Goal: Task Accomplishment & Management: Complete application form

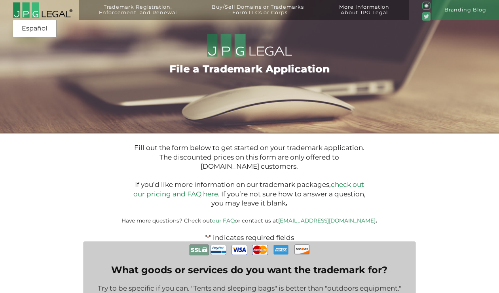
select select "Taiwan"
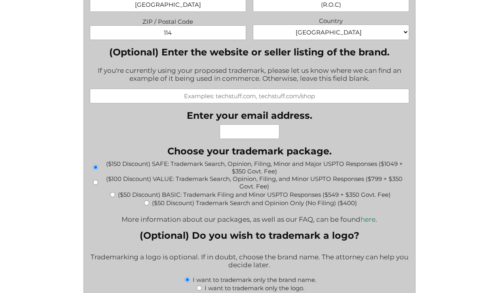
scroll to position [767, 0]
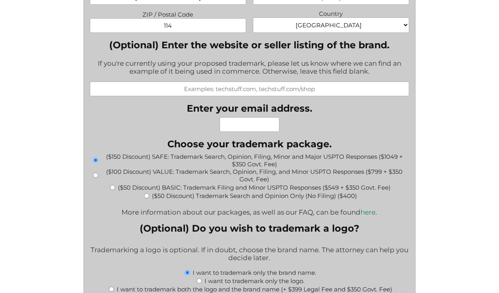
click at [238, 118] on input "Enter your email address." at bounding box center [250, 124] width 60 height 15
paste input "MultiPerspect LLC"
type input "MultiPerspect LLC"
click at [242, 120] on input "MultiPerspect LLC" at bounding box center [250, 124] width 60 height 15
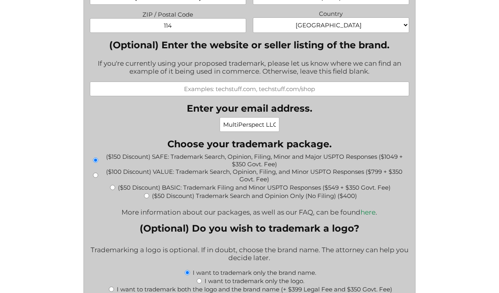
click at [242, 120] on input "MultiPerspect LLC" at bounding box center [250, 124] width 60 height 15
click at [241, 124] on input "hello@@multiperspect.com" at bounding box center [250, 124] width 60 height 15
drag, startPoint x: 265, startPoint y: 121, endPoint x: 282, endPoint y: 126, distance: 17.7
click at [282, 126] on div "hello@@multiperspect.com" at bounding box center [250, 124] width 126 height 15
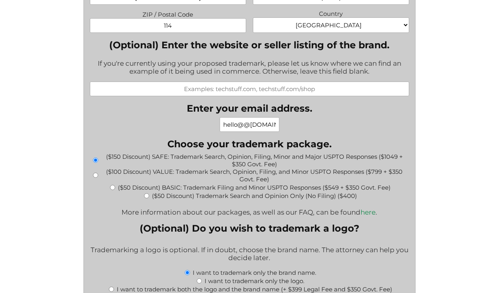
type input "hello@@multiperspect.com"
click at [204, 128] on div "hello@@multiperspect.com" at bounding box center [250, 124] width 126 height 15
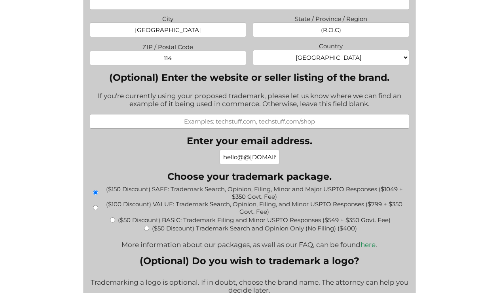
scroll to position [734, 0]
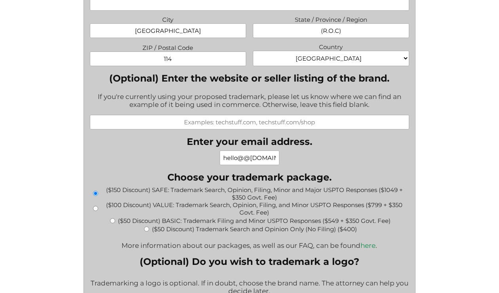
click at [221, 124] on input "(Optional) Enter the website or seller listing of the brand." at bounding box center [250, 122] width 320 height 15
click at [192, 150] on div "hello@@multiperspect.com" at bounding box center [250, 157] width 126 height 15
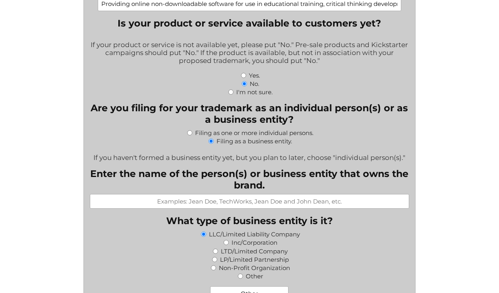
scroll to position [302, 0]
paste input "MultiPerspect LLC"
click at [149, 230] on div "LLC/Limited Liability Company" at bounding box center [250, 234] width 320 height 8
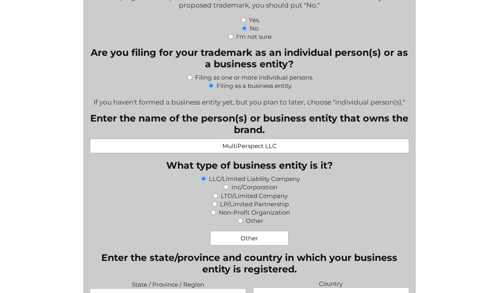
drag, startPoint x: 263, startPoint y: 145, endPoint x: 299, endPoint y: 145, distance: 36.0
click at [299, 145] on input "MultiPerspect LLC" at bounding box center [250, 146] width 320 height 15
drag, startPoint x: 303, startPoint y: 145, endPoint x: 257, endPoint y: 145, distance: 45.9
click at [257, 145] on input "MultiPerspect LLC" at bounding box center [250, 146] width 320 height 15
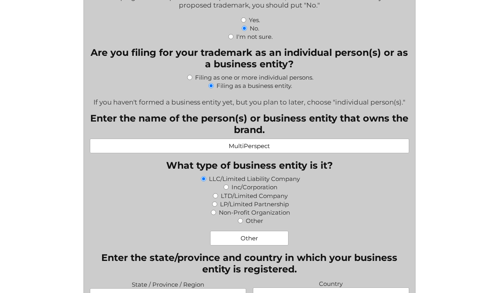
type input "MultiPerspect"
click at [162, 202] on div "LP/Limited Partnership" at bounding box center [250, 204] width 320 height 8
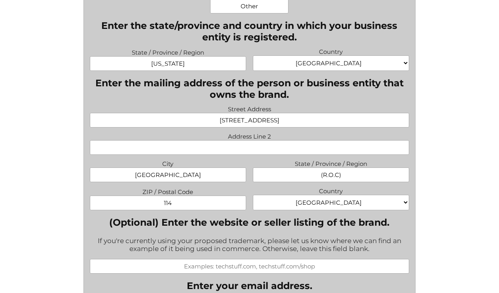
scroll to position [598, 0]
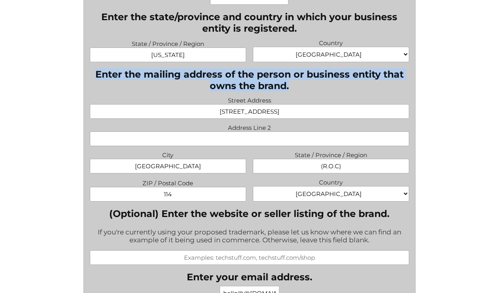
drag, startPoint x: 298, startPoint y: 85, endPoint x: 90, endPoint y: 72, distance: 207.9
click at [90, 72] on legend "Enter the mailing address of the person or business entity that owns the brand." at bounding box center [250, 80] width 320 height 23
copy legend "Enter the mailing address of the person or business entity that owns the brand."
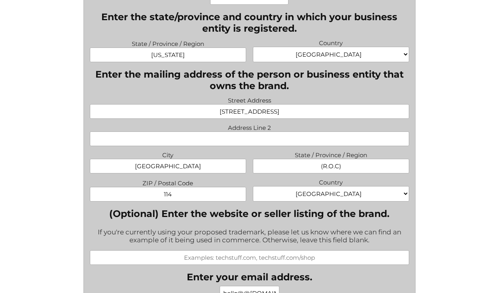
click at [345, 99] on label "Street Address" at bounding box center [250, 100] width 320 height 10
click at [345, 104] on input "13F, No.5, No.190, Sec 4, Chenggong Rd Neihu Dist." at bounding box center [250, 111] width 320 height 15
drag, startPoint x: 345, startPoint y: 101, endPoint x: 151, endPoint y: 102, distance: 193.6
click at [143, 104] on span "Street Address 13F, No.5, No.190, Sec 4, Chenggong Rd Neihu Dist." at bounding box center [250, 107] width 326 height 24
drag, startPoint x: 339, startPoint y: 108, endPoint x: 80, endPoint y: 108, distance: 259.4
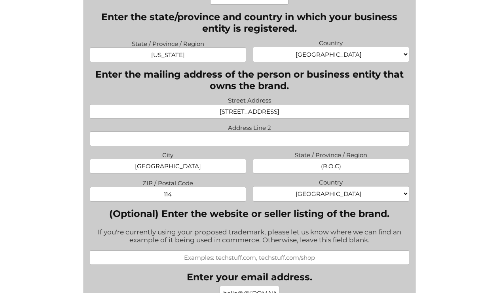
paste input "8763, 1021 E Lincolnway, Cheyenne, WY, Laramie, US, 82001"
type input "8763, 1021 E Lincolnway, Cheyenne, WY, Laramie, US, 82001"
drag, startPoint x: 349, startPoint y: 109, endPoint x: 138, endPoint y: 107, distance: 211.1
click at [138, 107] on input "8763, 1021 E Lincolnway, Cheyenne, WY, Laramie, US, 82001" at bounding box center [250, 111] width 320 height 15
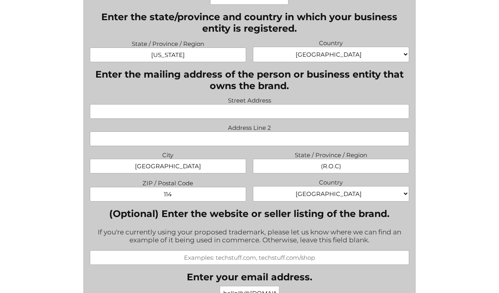
drag, startPoint x: 205, startPoint y: 164, endPoint x: 79, endPoint y: 160, distance: 125.6
drag, startPoint x: 354, startPoint y: 166, endPoint x: 255, endPoint y: 166, distance: 98.2
click at [255, 166] on input "State / Province / Region" at bounding box center [331, 166] width 157 height 15
drag, startPoint x: 175, startPoint y: 192, endPoint x: 109, endPoint y: 192, distance: 66.5
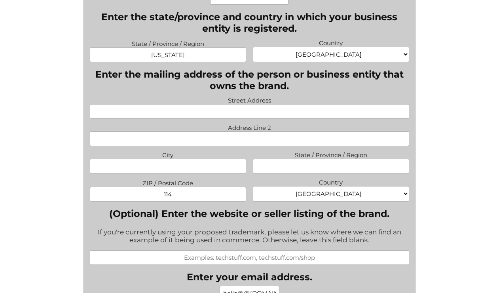
click at [109, 192] on input "114" at bounding box center [168, 194] width 157 height 15
select select "United States"
click at [248, 181] on span "ZIP / Postal Code" at bounding box center [168, 189] width 163 height 24
click at [289, 113] on input "Street Address" at bounding box center [250, 111] width 320 height 15
paste input "8763 West Lincolnway"
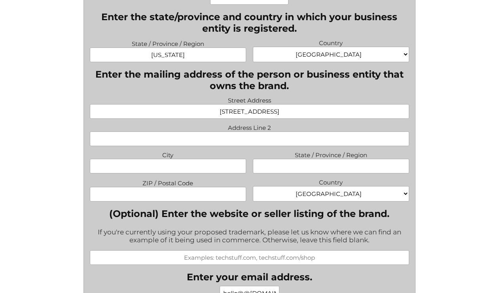
type input "8763 West Lincolnway"
click at [199, 159] on input "City" at bounding box center [168, 166] width 157 height 15
paste input "Cheyenne"
type input "Cheyenne"
click at [312, 166] on input "State / Province / Region" at bounding box center [331, 166] width 157 height 15
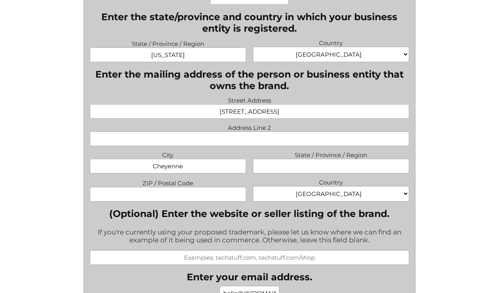
paste input "WY 82001"
type input "WY 82001"
drag, startPoint x: 358, startPoint y: 166, endPoint x: 261, endPoint y: 166, distance: 97.0
click at [261, 166] on input "WY 82001" at bounding box center [331, 166] width 157 height 15
drag, startPoint x: 206, startPoint y: 162, endPoint x: 114, endPoint y: 163, distance: 91.5
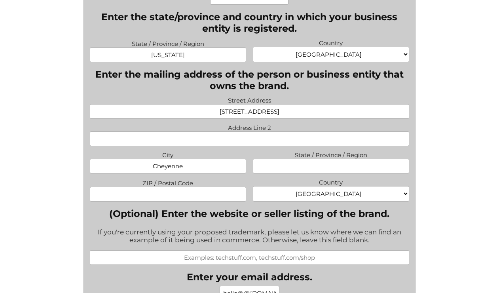
click at [114, 163] on input "Cheyenne" at bounding box center [168, 166] width 157 height 15
drag, startPoint x: 318, startPoint y: 103, endPoint x: 329, endPoint y: 112, distance: 14.1
click at [329, 112] on input "8763 West Lincolnway" at bounding box center [250, 111] width 320 height 15
paste input "8763 West Lincolnway"
type input "8763 West Lincolnway"
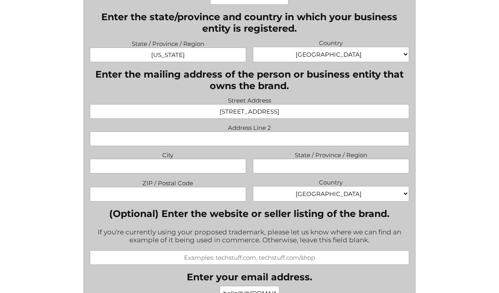
click at [210, 162] on input "City" at bounding box center [168, 166] width 157 height 15
paste input "Cheyenne"
type input "Cheyenne"
click at [333, 166] on input "State / Province / Region" at bounding box center [331, 166] width 157 height 15
paste input "Wyoming"
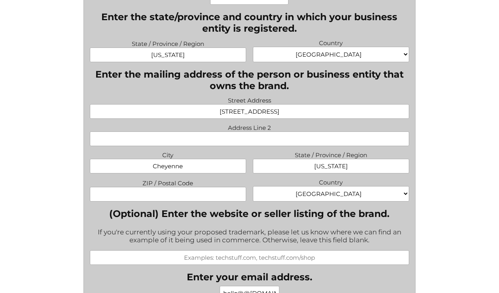
type input "Wyoming"
click at [199, 192] on input "ZIP / Postal Code" at bounding box center [168, 194] width 157 height 15
paste input "e 82001"
click at [156, 194] on input "e 82001" at bounding box center [168, 194] width 157 height 15
click at [200, 192] on input "82001" at bounding box center [168, 194] width 157 height 15
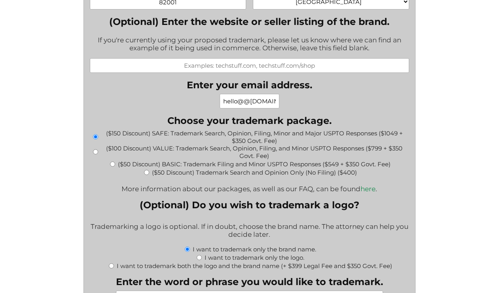
scroll to position [786, 0]
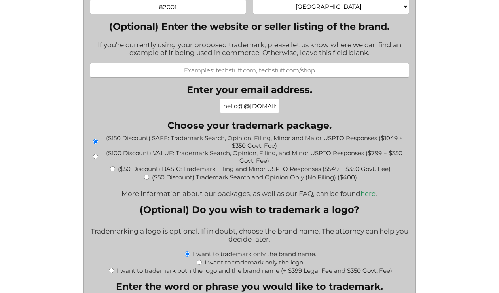
type input "82001"
click at [97, 155] on div "($100 Discount) VALUE: Trademark Search, Opinion, Filing, and Minor USPTO Respo…" at bounding box center [250, 156] width 320 height 15
click at [95, 154] on input "($100 Discount) VALUE: Trademark Search, Opinion, Filing, and Minor USPTO Respo…" at bounding box center [95, 156] width 5 height 5
radio input "true"
type input "$1,149.00"
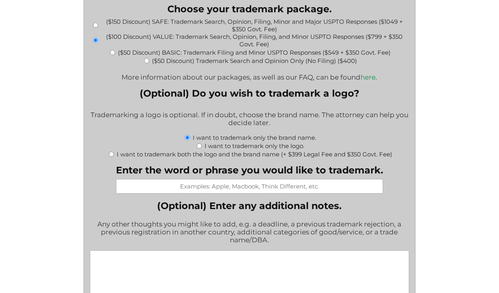
scroll to position [910, 0]
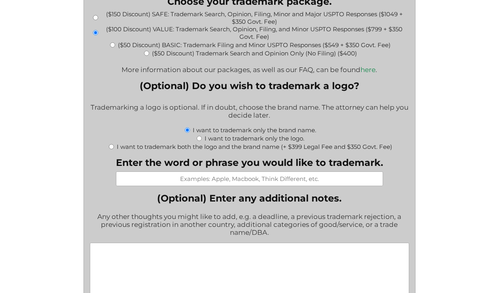
click at [210, 180] on input "Enter the word or phrase you would like to trademark." at bounding box center [249, 178] width 267 height 15
type input "M"
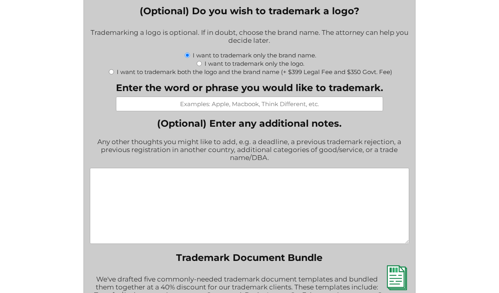
scroll to position [1020, 0]
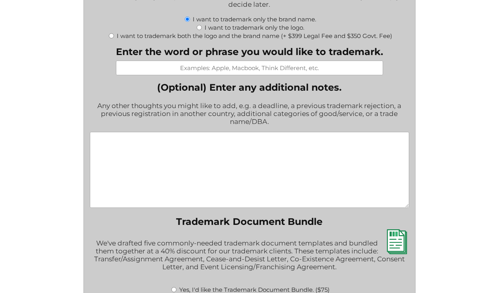
paste input "MultiPerspect"
type input "MultiPerspect"
click at [240, 143] on textarea "(Optional) Enter any additional notes." at bounding box center [250, 170] width 320 height 76
paste textarea "Please include both Class 42 (Software as a Service platform for AI-powered eth…"
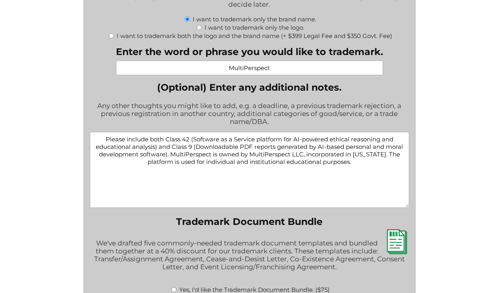
scroll to position [1104, 0]
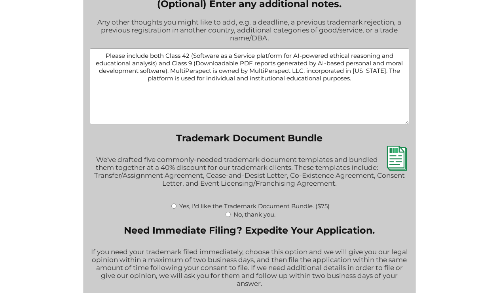
type textarea "Please include both Class 42 (Software as a Service platform for AI-powered eth…"
click at [173, 204] on input "Yes, I'd like the Trademark Document Bundle. ($75)" at bounding box center [173, 206] width 5 height 5
radio input "true"
type input "$1,224.00"
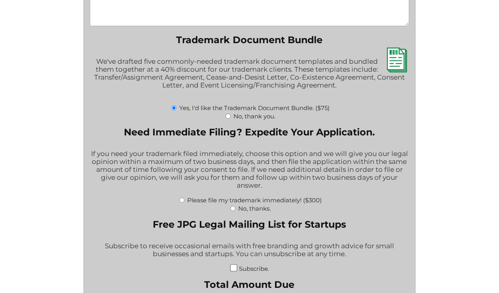
scroll to position [1207, 0]
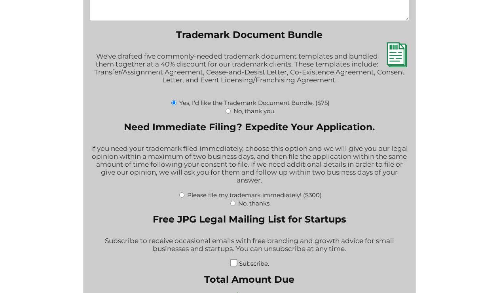
click at [231, 201] on input "No, thanks." at bounding box center [232, 203] width 5 height 5
radio input "true"
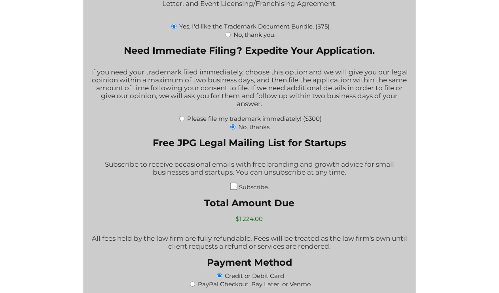
scroll to position [1303, 0]
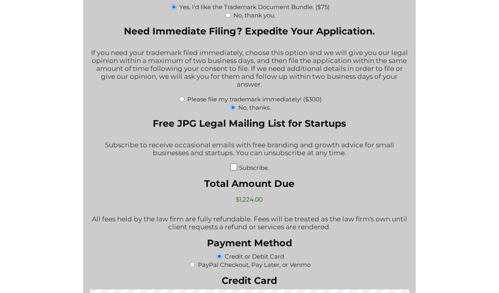
click at [234, 165] on input "Subscribe." at bounding box center [233, 167] width 7 height 7
checkbox input "true"
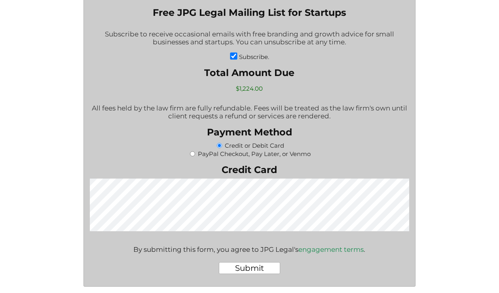
scroll to position [1423, 0]
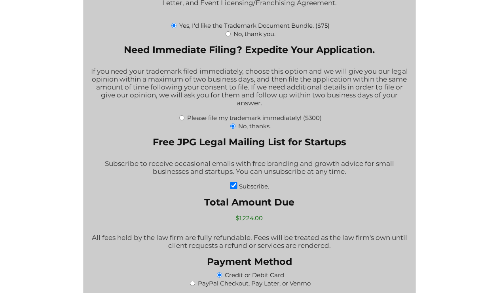
scroll to position [1470, 0]
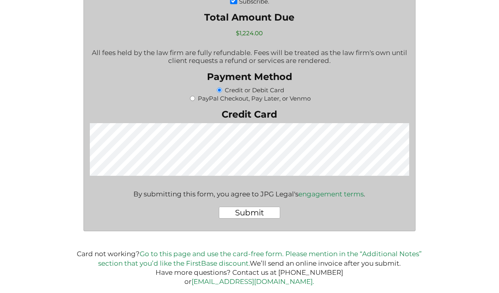
click at [219, 187] on div "By submitting this form, you agree to JPG Legal's engagement terms ." at bounding box center [249, 190] width 232 height 16
click at [224, 192] on div "By submitting this form, you agree to JPG Legal's engagement terms ." at bounding box center [249, 190] width 232 height 16
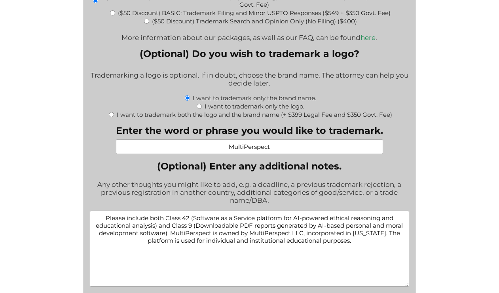
scroll to position [927, 0]
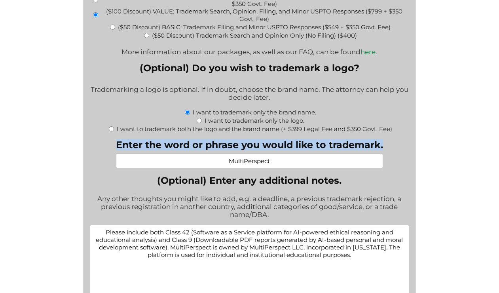
drag, startPoint x: 385, startPoint y: 141, endPoint x: 101, endPoint y: 139, distance: 284.3
click at [101, 139] on div "What goods or services do you want the trademark for? Try to be specific if you…" at bounding box center [250, 28] width 320 height 1426
copy div "Upload a picture of the logo. If you don't have the file ready, you can send it…"
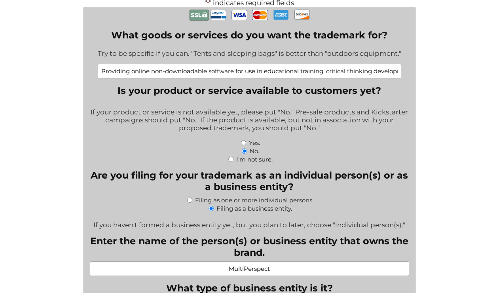
scroll to position [199, 0]
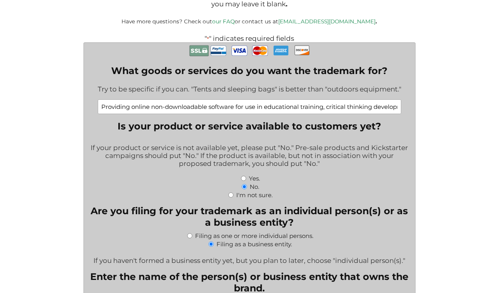
drag, startPoint x: 217, startPoint y: 107, endPoint x: 211, endPoint y: 109, distance: 6.1
click at [210, 109] on input "Providing online non-downloadable software for use in educational training, cri…" at bounding box center [250, 106] width 304 height 15
click at [234, 109] on input "Providing online non-downloadable software for use in educational training, cri…" at bounding box center [250, 106] width 304 height 15
drag, startPoint x: 220, startPoint y: 109, endPoint x: 349, endPoint y: 100, distance: 129.0
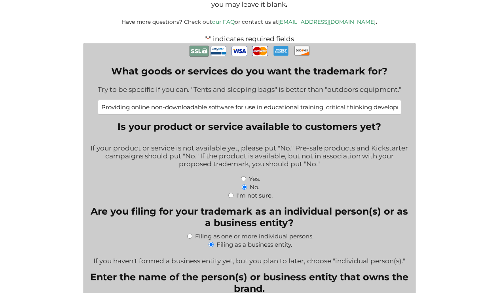
click at [349, 100] on input "Providing online non-downloadable software for use in educational training, cri…" at bounding box center [250, 107] width 304 height 15
drag, startPoint x: 326, startPoint y: 110, endPoint x: 445, endPoint y: 116, distance: 118.9
click at [327, 152] on div "If your product or service is not available yet, please put "No." Pre-sale prod…" at bounding box center [250, 156] width 320 height 35
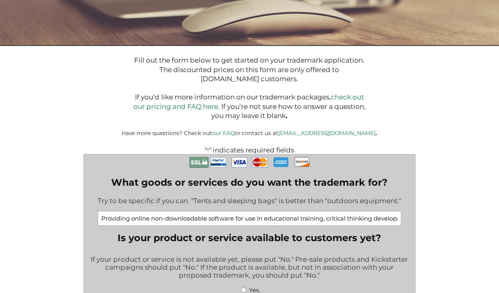
scroll to position [95, 0]
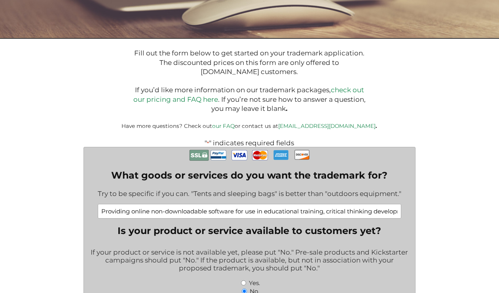
click at [140, 116] on p at bounding box center [249, 117] width 369 height 9
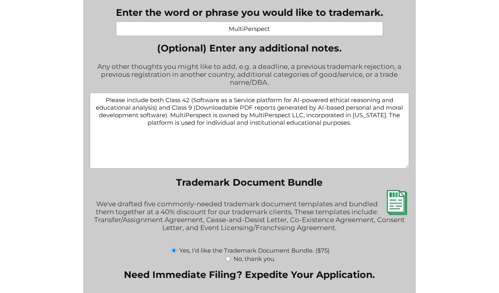
scroll to position [1059, 0]
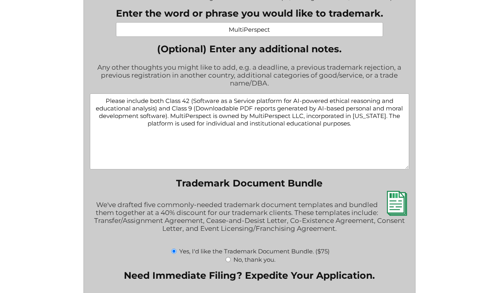
drag, startPoint x: 126, startPoint y: 97, endPoint x: 100, endPoint y: 97, distance: 25.7
click at [100, 97] on textarea "Please include both Class 42 (Software as a Service platform for AI-powered eth…" at bounding box center [250, 131] width 320 height 76
click at [366, 121] on textarea "Please include both Class 42 (Software as a Service platform for AI-powered eth…" at bounding box center [250, 131] width 320 height 76
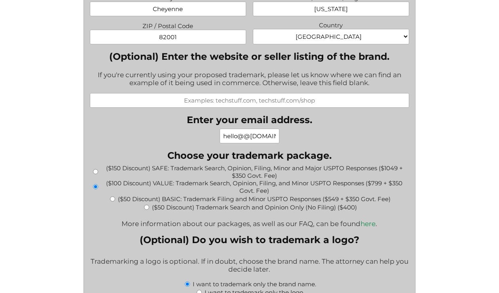
scroll to position [754, 0]
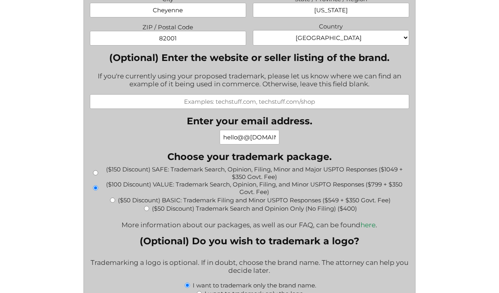
click at [94, 171] on input "($150 Discount) SAFE: Trademark Search, Opinion, Filing, Minor and Major USPTO …" at bounding box center [95, 172] width 5 height 5
radio input "true"
type input "$1,474.00"
click at [96, 185] on input "($100 Discount) VALUE: Trademark Search, Opinion, Filing, and Minor USPTO Respo…" at bounding box center [95, 187] width 5 height 5
radio input "true"
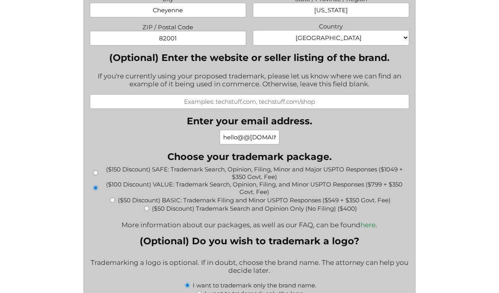
type input "$1,224.00"
click at [96, 171] on input "($150 Discount) SAFE: Trademark Search, Opinion, Filing, Minor and Major USPTO …" at bounding box center [95, 172] width 5 height 5
radio input "true"
type input "$1,474.00"
click at [95, 187] on div "($100 Discount) VALUE: Trademark Search, Opinion, Filing, and Minor USPTO Respo…" at bounding box center [250, 188] width 320 height 15
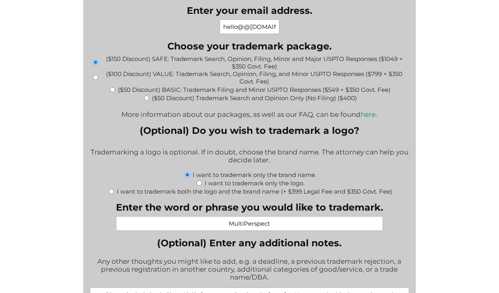
scroll to position [857, 0]
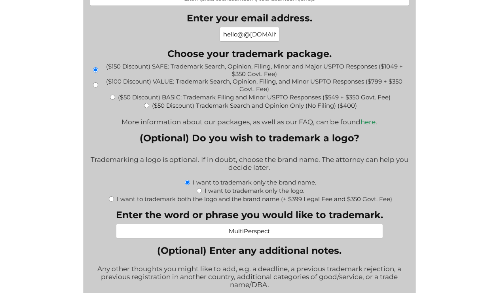
click at [95, 82] on input "($100 Discount) VALUE: Trademark Search, Opinion, Filing, and Minor USPTO Respo…" at bounding box center [95, 84] width 5 height 5
radio input "true"
type input "$1,224.00"
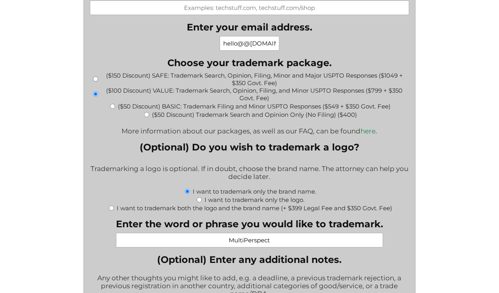
scroll to position [841, 0]
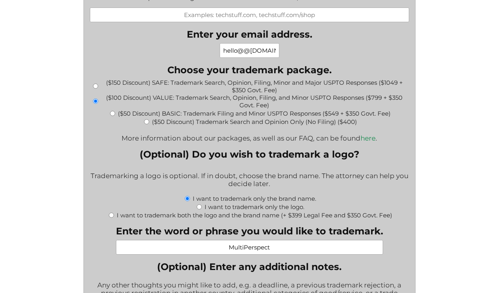
click at [95, 84] on input "($150 Discount) SAFE: Trademark Search, Opinion, Filing, Minor and Major USPTO …" at bounding box center [95, 86] width 5 height 5
radio input "true"
type input "$1,474.00"
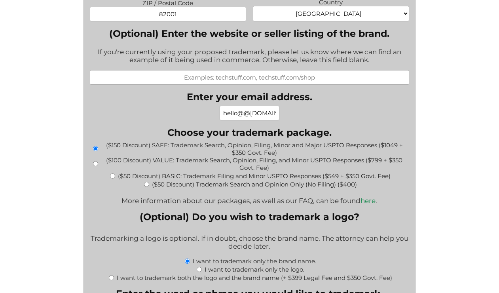
scroll to position [782, 0]
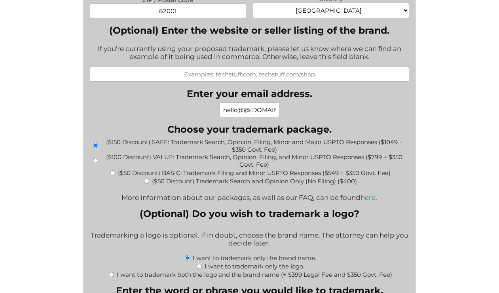
click at [98, 157] on div "($100 Discount) VALUE: Trademark Search, Opinion, Filing, and Minor USPTO Respo…" at bounding box center [250, 160] width 320 height 15
click at [93, 158] on input "($100 Discount) VALUE: Trademark Search, Opinion, Filing, and Minor USPTO Respo…" at bounding box center [95, 160] width 5 height 5
radio input "true"
type input "$1,224.00"
click at [97, 145] on div "($150 Discount) SAFE: Trademark Search, Opinion, Filing, Minor and Major USPTO …" at bounding box center [250, 145] width 320 height 15
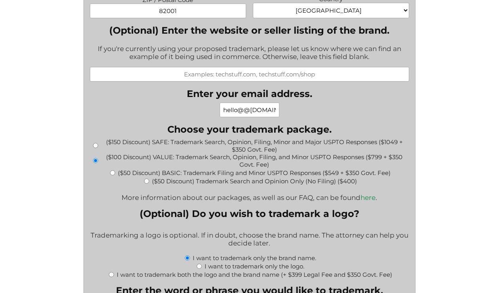
click at [97, 143] on input "($150 Discount) SAFE: Trademark Search, Opinion, Filing, Minor and Major USPTO …" at bounding box center [95, 145] width 5 height 5
radio input "true"
type input "$1,474.00"
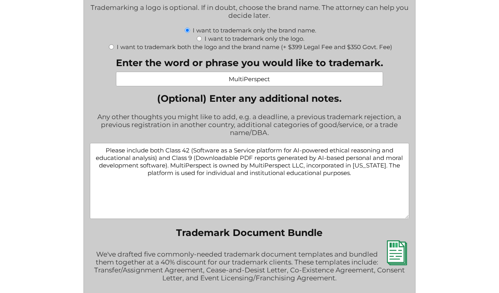
scroll to position [1010, 0]
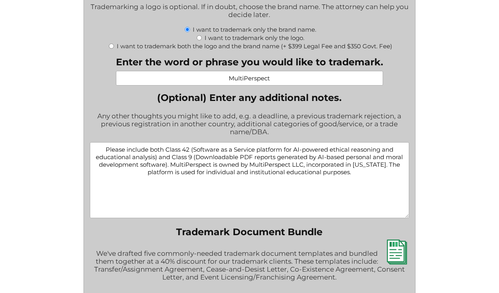
click at [373, 175] on textarea "Please include both Class 42 (Software as a Service platform for AI-powered eth…" at bounding box center [250, 180] width 320 height 76
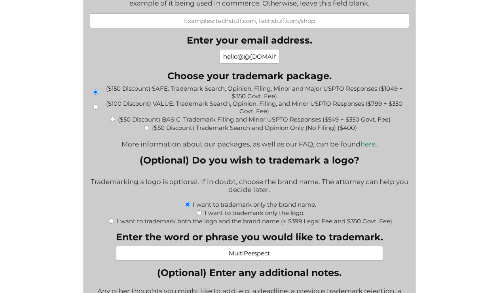
scroll to position [830, 0]
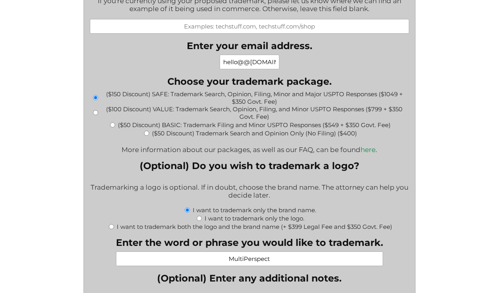
type textarea "Please include both Class 42 (Software as a Service platform for AI-powered eth…"
click at [93, 110] on input "($100 Discount) VALUE: Trademark Search, Opinion, Filing, and Minor USPTO Respo…" at bounding box center [95, 112] width 5 height 5
radio input "true"
type input "$1,224.00"
click at [95, 95] on input "($150 Discount) SAFE: Trademark Search, Opinion, Filing, Minor and Major USPTO …" at bounding box center [95, 97] width 5 height 5
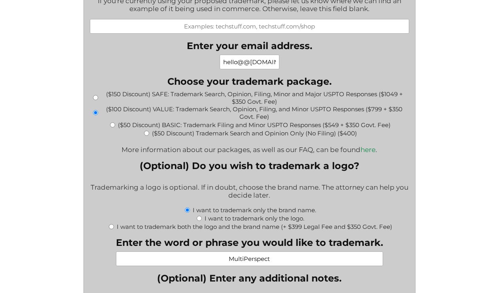
radio input "true"
type input "$1,474.00"
click at [94, 110] on input "($100 Discount) VALUE: Trademark Search, Opinion, Filing, and Minor USPTO Respo…" at bounding box center [95, 112] width 5 height 5
radio input "true"
type input "$1,224.00"
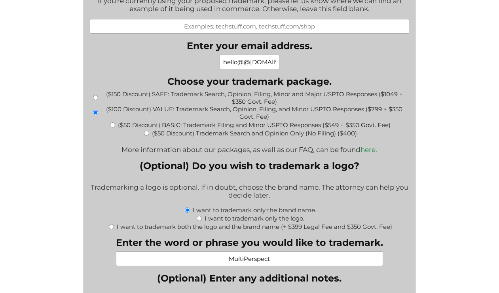
click at [95, 97] on div "($150 Discount) SAFE: Trademark Search, Opinion, Filing, Minor and Major USPTO …" at bounding box center [250, 97] width 320 height 15
click at [97, 110] on input "($100 Discount) VALUE: Trademark Search, Opinion, Filing, and Minor USPTO Respo…" at bounding box center [95, 112] width 5 height 5
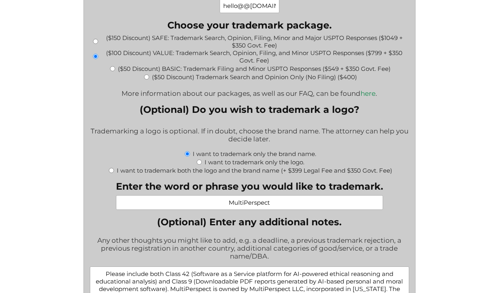
scroll to position [879, 0]
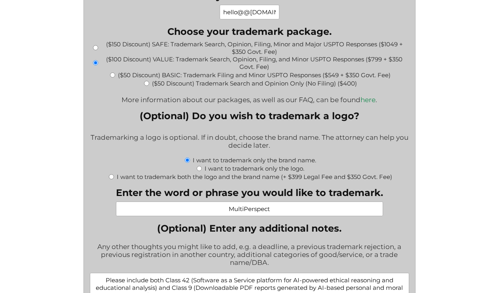
click at [95, 45] on input "($150 Discount) SAFE: Trademark Search, Opinion, Filing, Minor and Major USPTO …" at bounding box center [95, 47] width 5 height 5
radio input "true"
type input "$1,474.00"
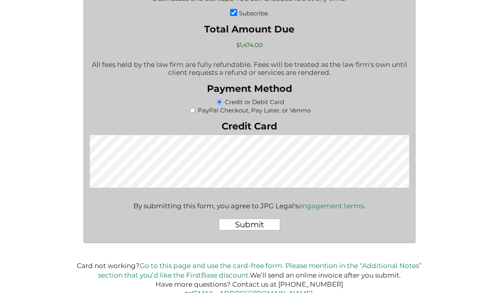
scroll to position [1453, 0]
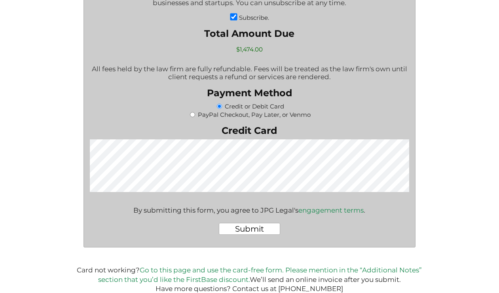
click at [245, 227] on input "Submit" at bounding box center [249, 229] width 61 height 12
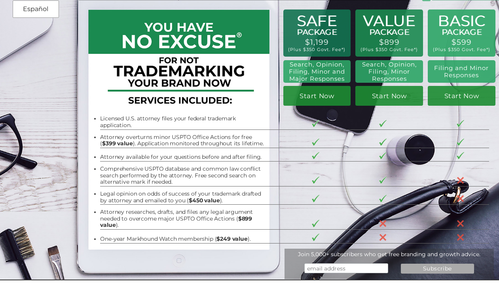
scroll to position [27, 0]
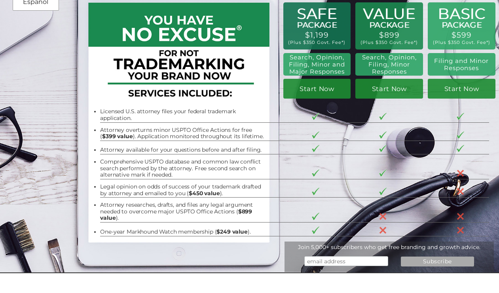
click at [150, 228] on li "One-year Markhound Watch membership ( $249 value )." at bounding box center [184, 231] width 168 height 6
click at [168, 228] on li "One-year Markhound Watch membership ( $249 value )." at bounding box center [184, 231] width 168 height 6
click at [191, 228] on li "One-year Markhound Watch membership ( $249 value )." at bounding box center [184, 231] width 168 height 6
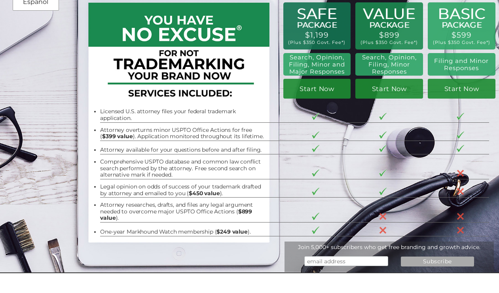
click at [157, 228] on li "One-year Markhound Watch membership ( $249 value )." at bounding box center [184, 231] width 168 height 6
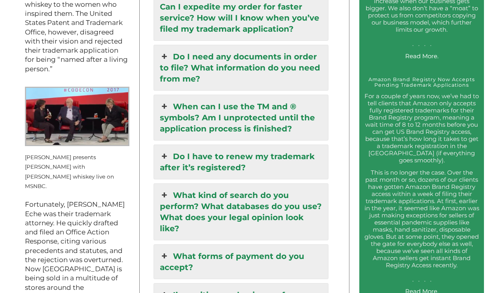
scroll to position [903, 0]
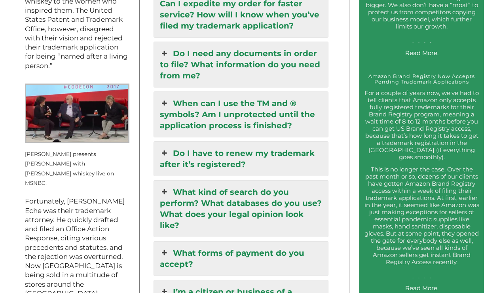
click at [265, 142] on link "Do I have to renew my trademark after it’s registered?" at bounding box center [241, 159] width 174 height 34
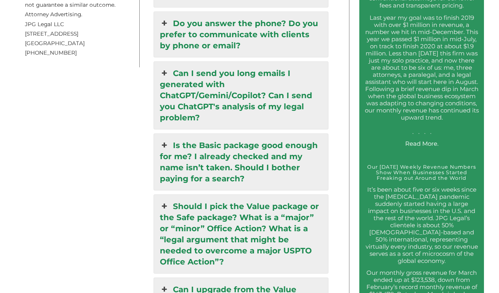
scroll to position [1306, 0]
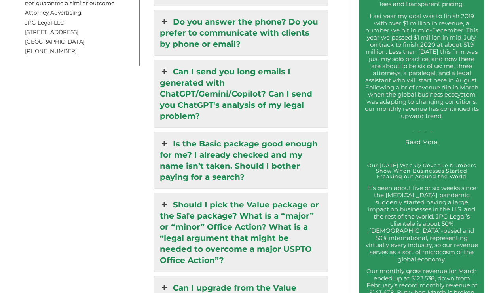
click at [247, 97] on link "Can I send you long emails I generated with ChatGPT/Gemini/Copilot? Can I send …" at bounding box center [241, 93] width 174 height 67
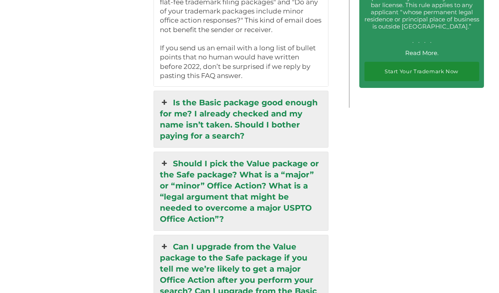
scroll to position [1717, 0]
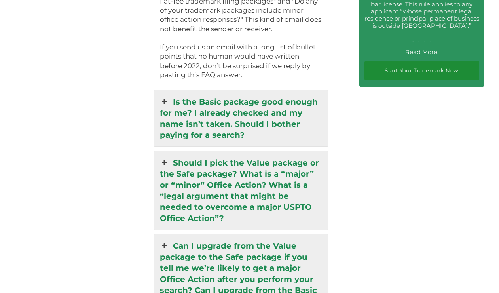
click at [201, 102] on link "Is the Basic package good enough for me? I already checked and my name isn’t ta…" at bounding box center [241, 118] width 174 height 56
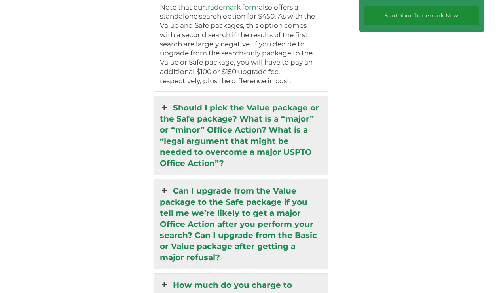
scroll to position [1775, 0]
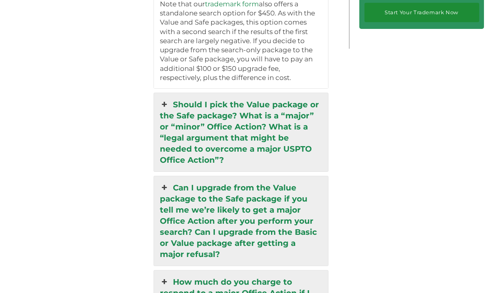
click at [196, 120] on link "Should I pick the Value package or the Safe package? What is a “major” or “mino…" at bounding box center [241, 132] width 174 height 78
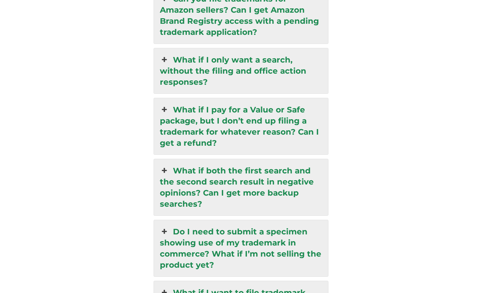
scroll to position [2334, 0]
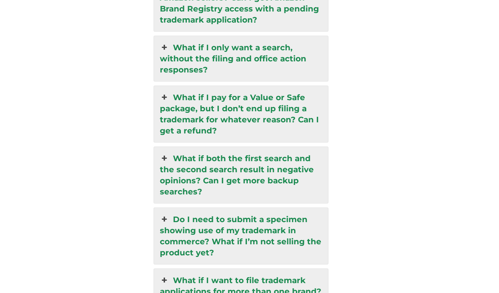
click at [218, 87] on link "What if I pay for a Value or Safe package, but I don’t end up filing a trademar…" at bounding box center [241, 114] width 174 height 56
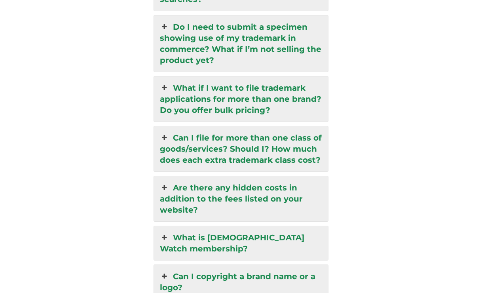
scroll to position [2345, 0]
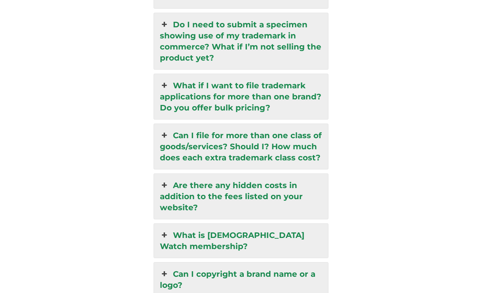
click at [183, 124] on link "Can I file for more than one class of goods/services? Should I? How much does e…" at bounding box center [241, 146] width 174 height 45
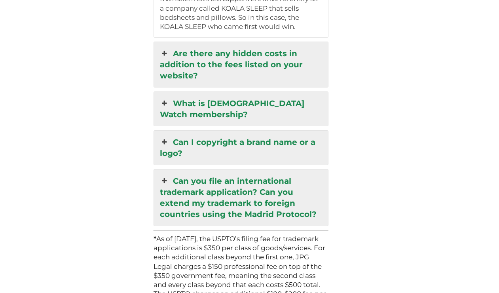
scroll to position [2497, 0]
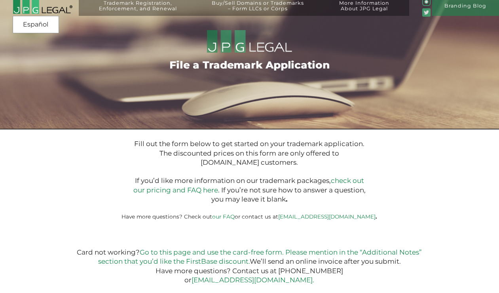
scroll to position [4, 0]
type input "$1,474.00"
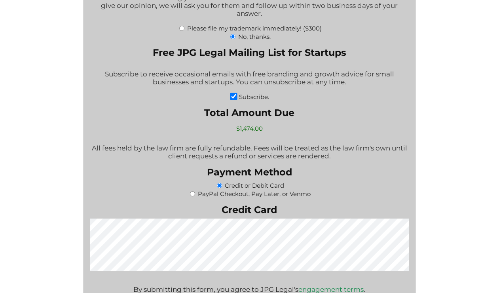
scroll to position [1497, 0]
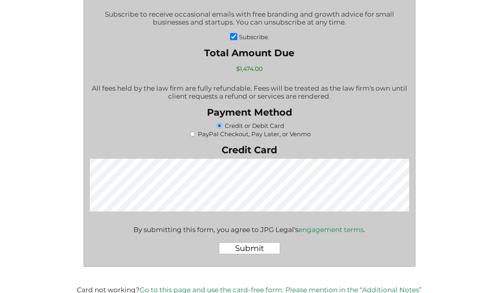
type input "hello@multiperspect.com"
click at [172, 145] on label "Credit Card" at bounding box center [250, 149] width 320 height 11
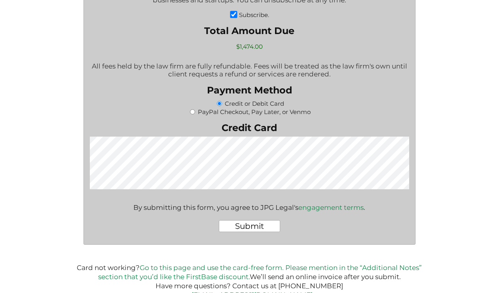
scroll to position [1523, 0]
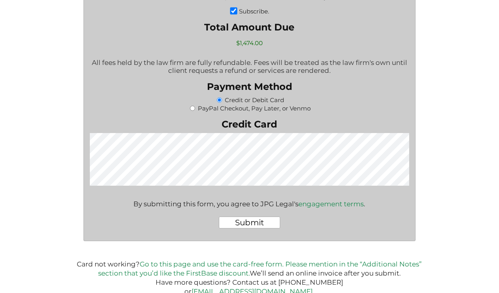
click at [245, 222] on input "Submit" at bounding box center [249, 223] width 61 height 12
